Goal: Transaction & Acquisition: Purchase product/service

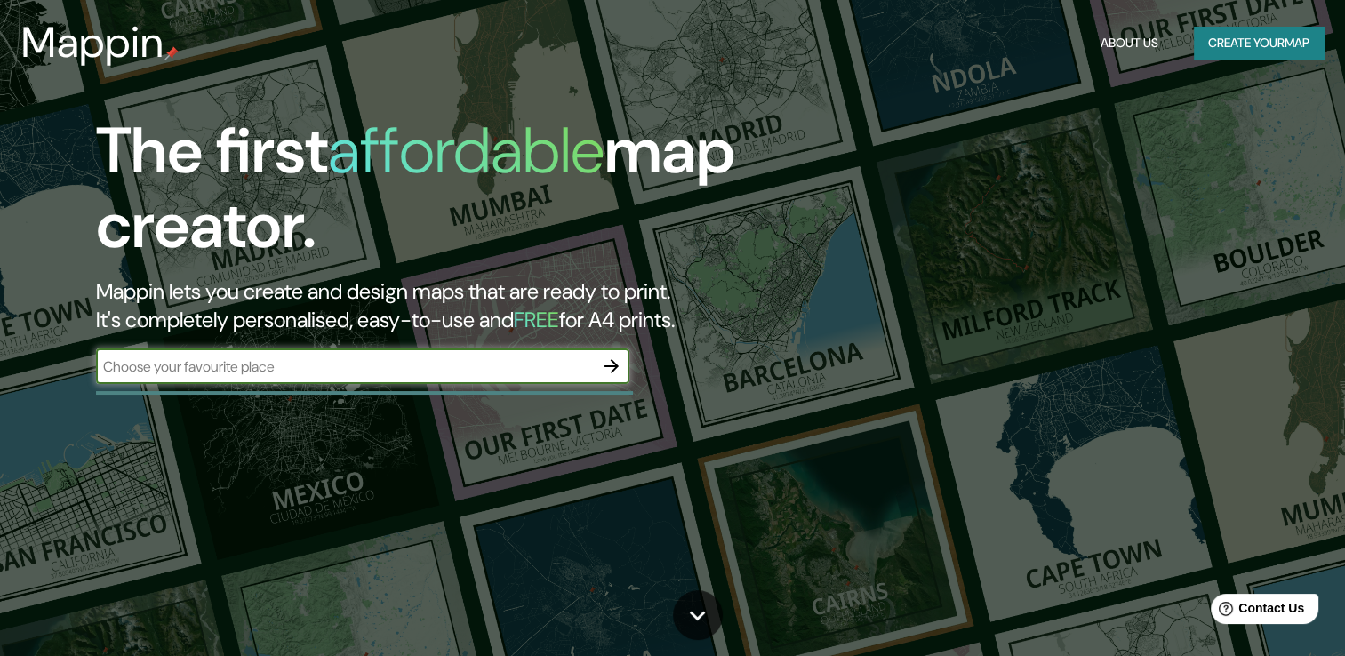
click at [351, 371] on input "text" at bounding box center [345, 366] width 498 height 20
type input "[GEOGRAPHIC_DATA] campus campestre"
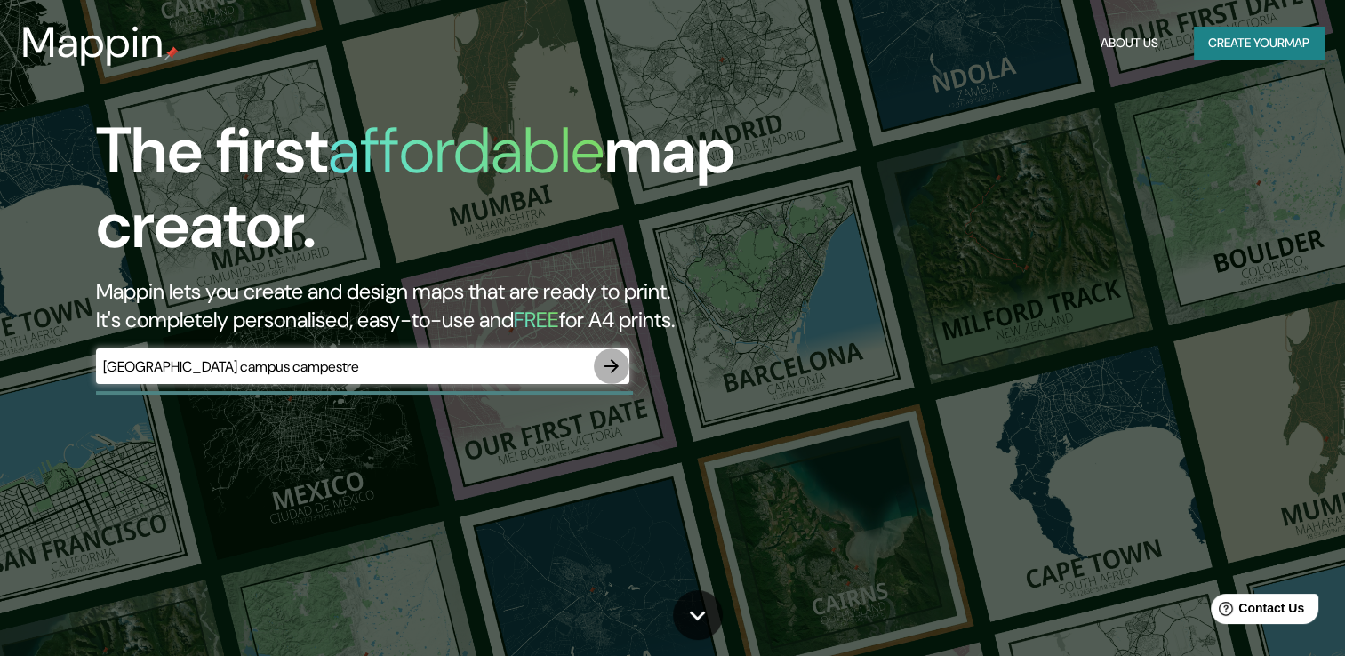
click at [619, 364] on icon "button" at bounding box center [611, 365] width 21 height 21
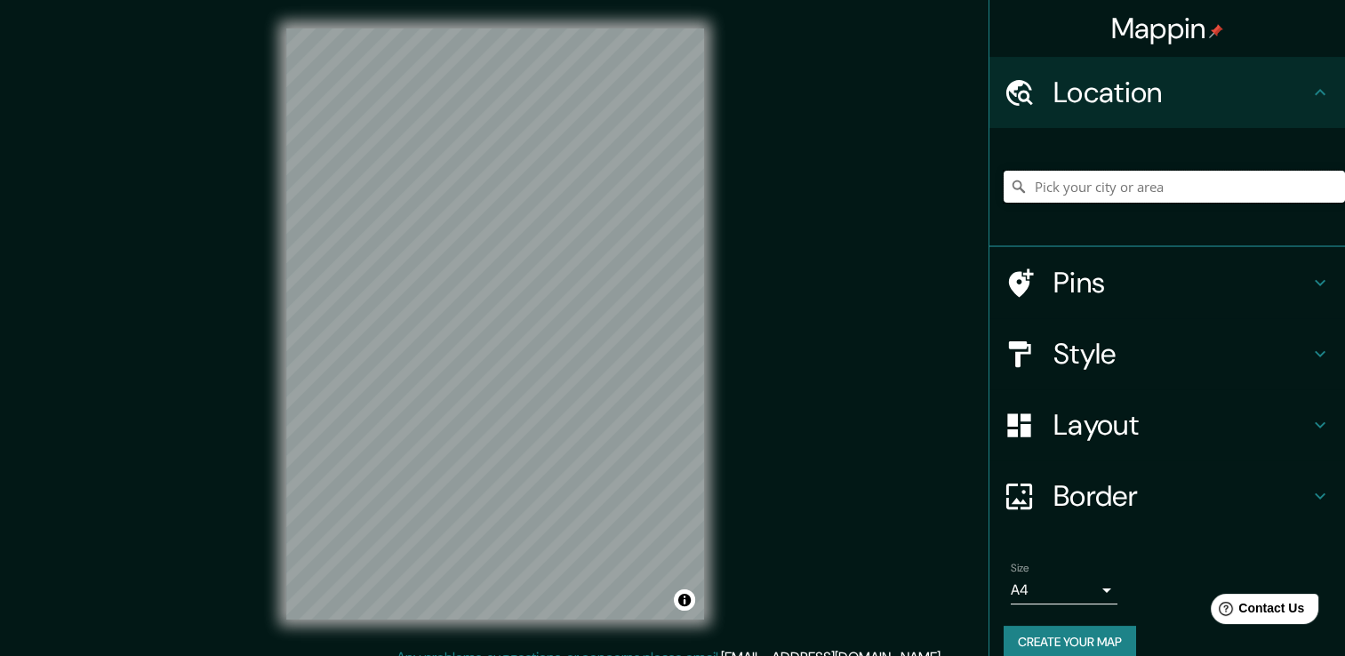
click at [1069, 190] on input "Pick your city or area" at bounding box center [1173, 187] width 341 height 32
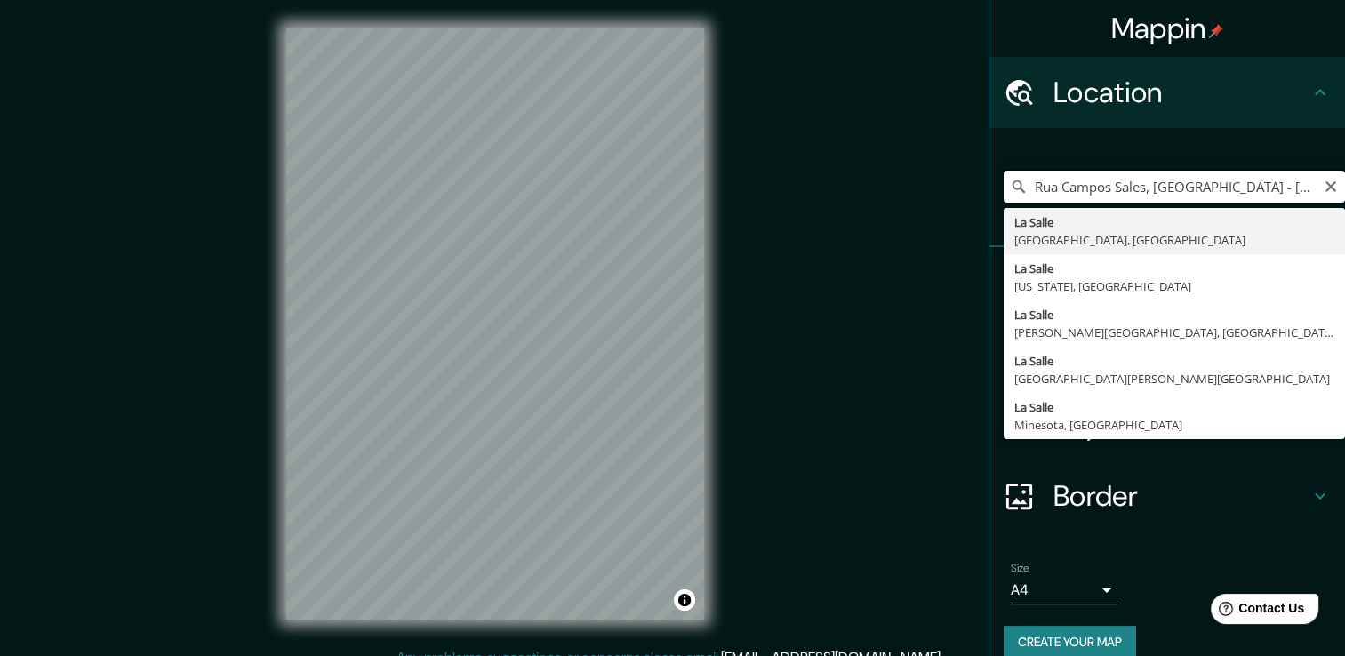
click at [1284, 190] on input "Rua Campos Sales, [GEOGRAPHIC_DATA] - [GEOGRAPHIC_DATA], [GEOGRAPHIC_DATA]" at bounding box center [1173, 187] width 341 height 32
drag, startPoint x: 1269, startPoint y: 191, endPoint x: 1278, endPoint y: 192, distance: 8.9
click at [1278, 192] on input "Rua Campos Sales, [GEOGRAPHIC_DATA] - [GEOGRAPHIC_DATA], [GEOGRAPHIC_DATA]" at bounding box center [1173, 187] width 341 height 32
type input "Rua Campos Sales, [GEOGRAPHIC_DATA] - [GEOGRAPHIC_DATA], [GEOGRAPHIC_DATA]"
click at [1325, 187] on icon "Clear" at bounding box center [1330, 186] width 11 height 11
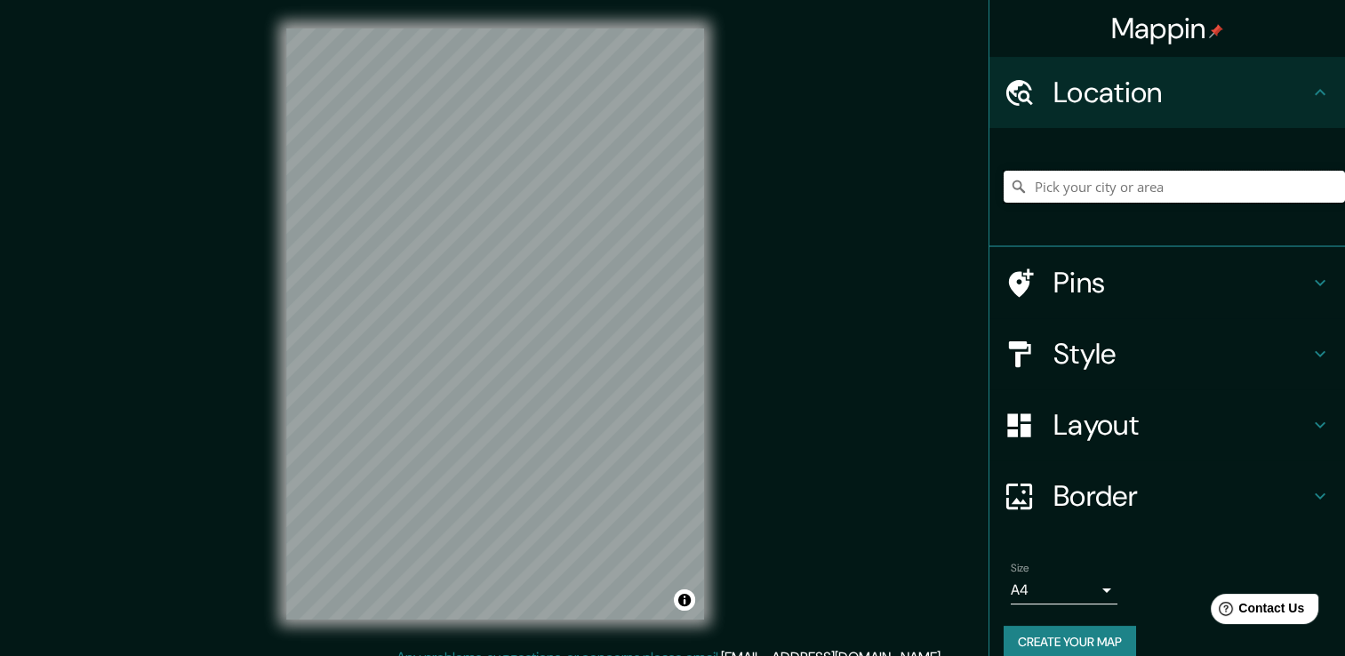
click at [1194, 187] on input "Pick your city or area" at bounding box center [1173, 187] width 341 height 32
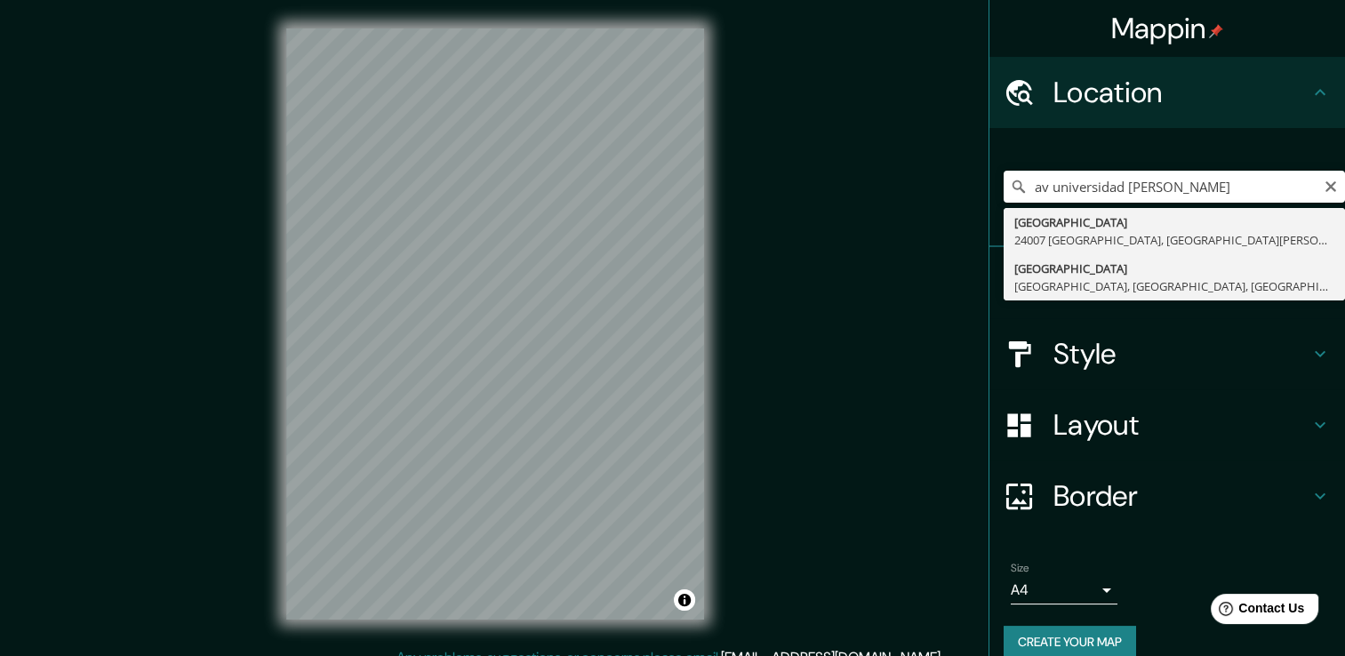
type input "[GEOGRAPHIC_DATA], [GEOGRAPHIC_DATA], [GEOGRAPHIC_DATA], [GEOGRAPHIC_DATA]"
